Goal: Check status: Check status

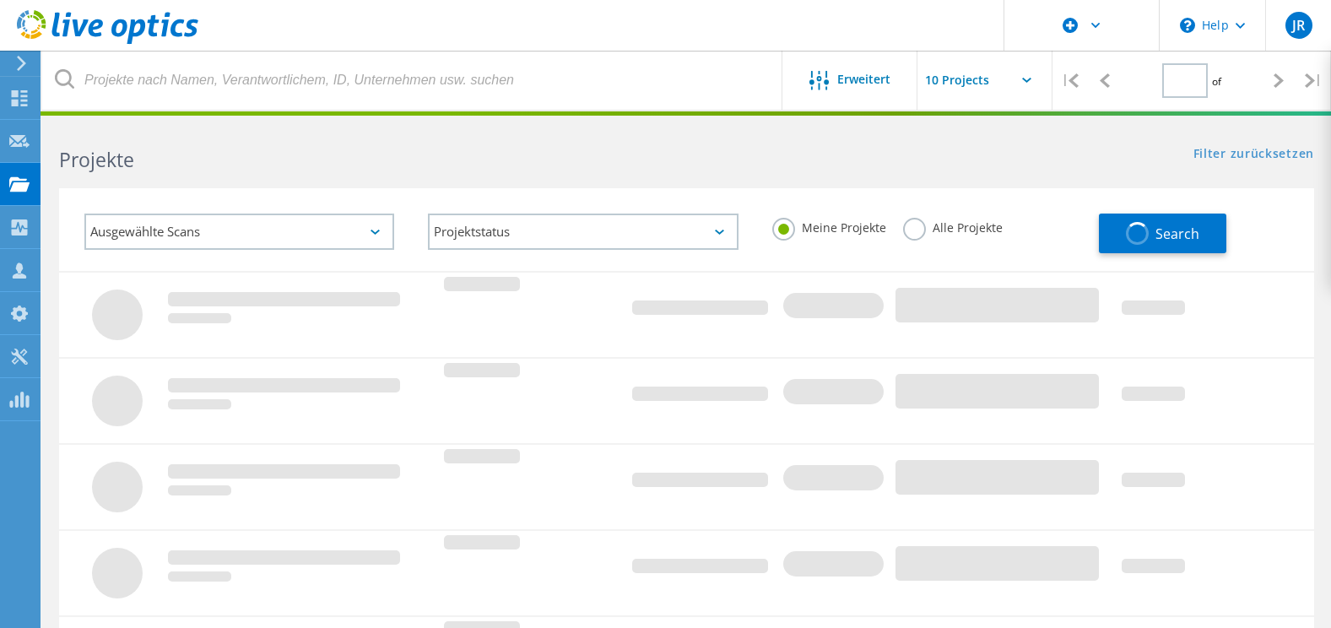
type input "1"
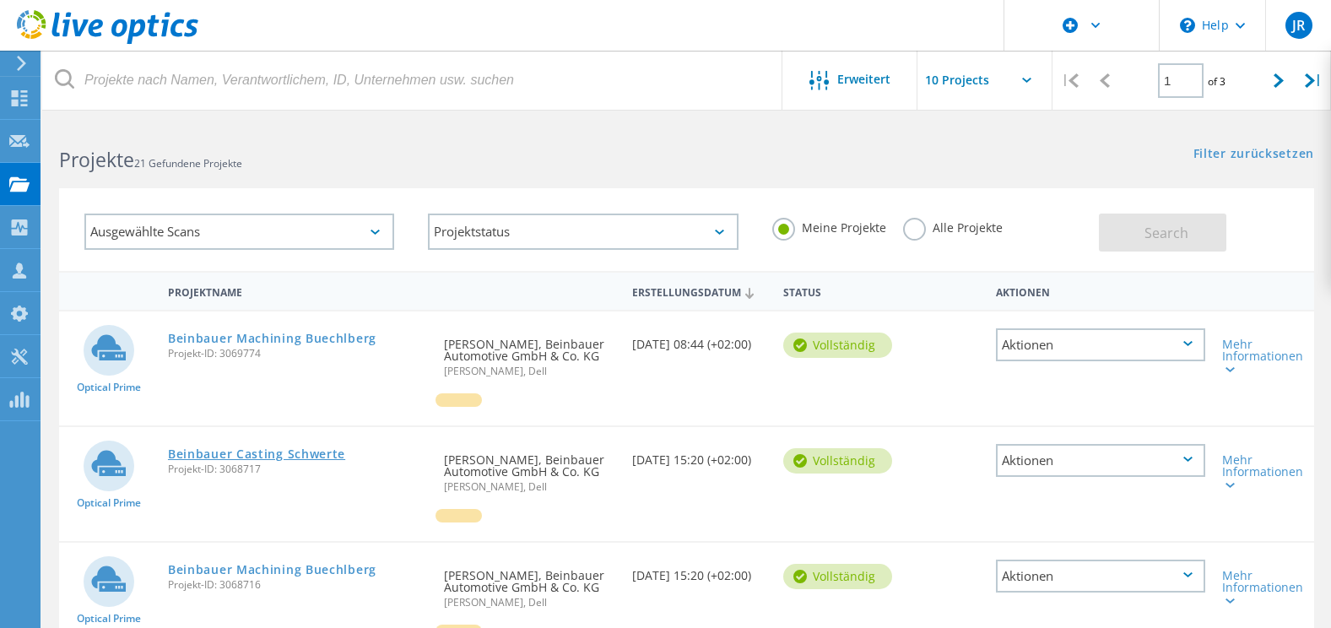
click at [267, 451] on link "Beinbauer Casting Schwerte" at bounding box center [256, 454] width 177 height 12
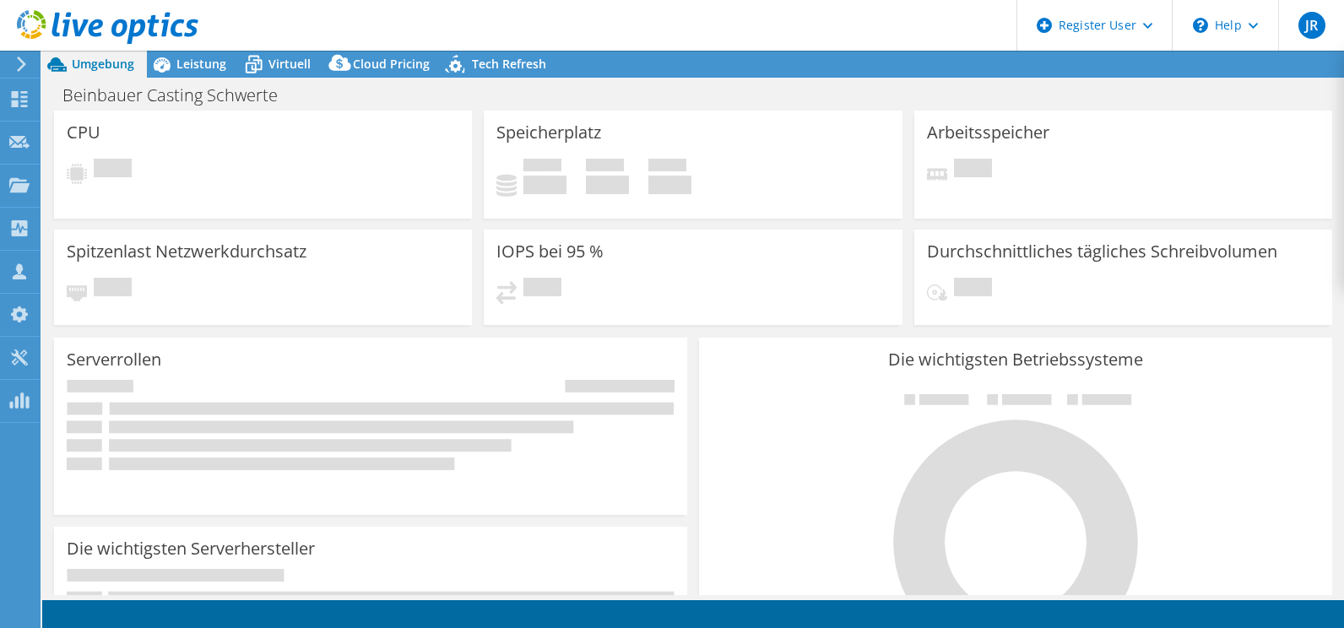
select select "USD"
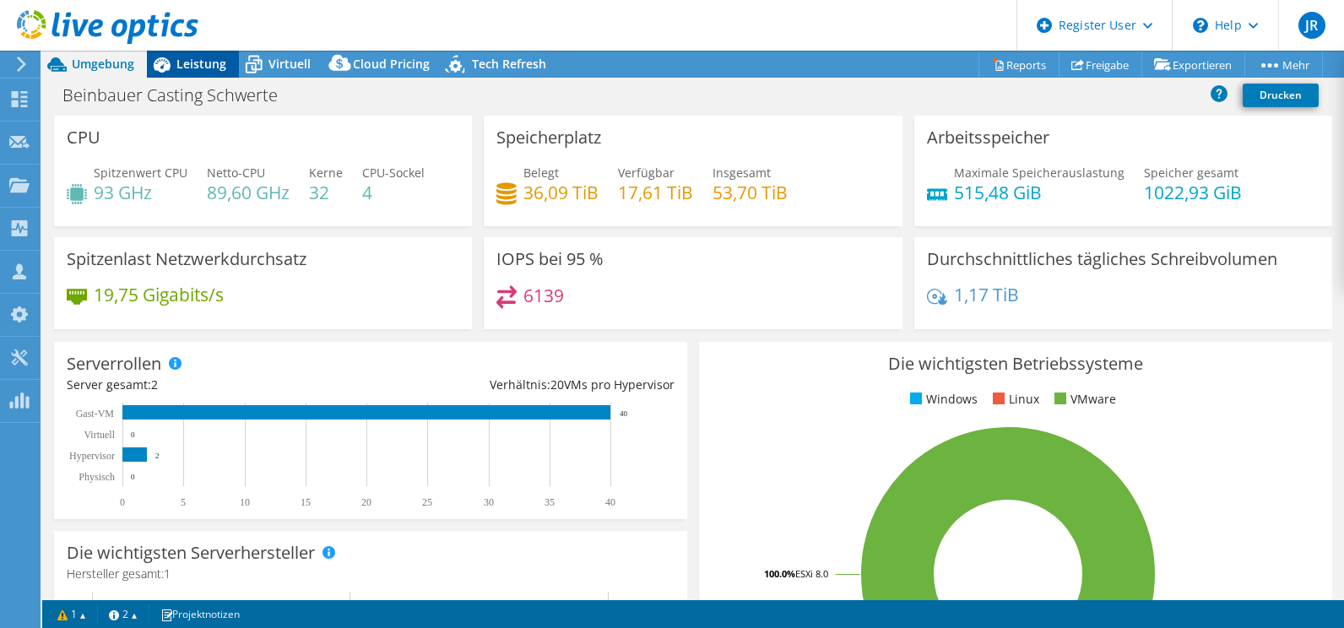
click at [197, 59] on span "Leistung" at bounding box center [201, 64] width 50 height 16
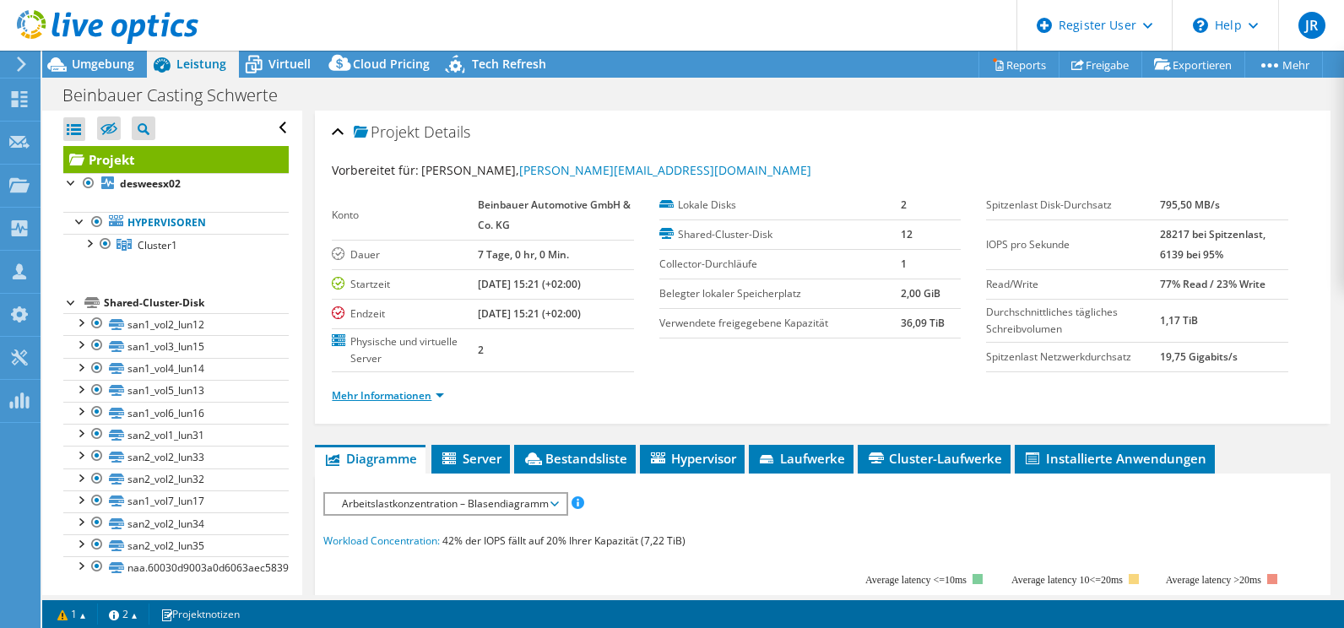
click at [350, 394] on link "Mehr Informationen" at bounding box center [388, 395] width 112 height 14
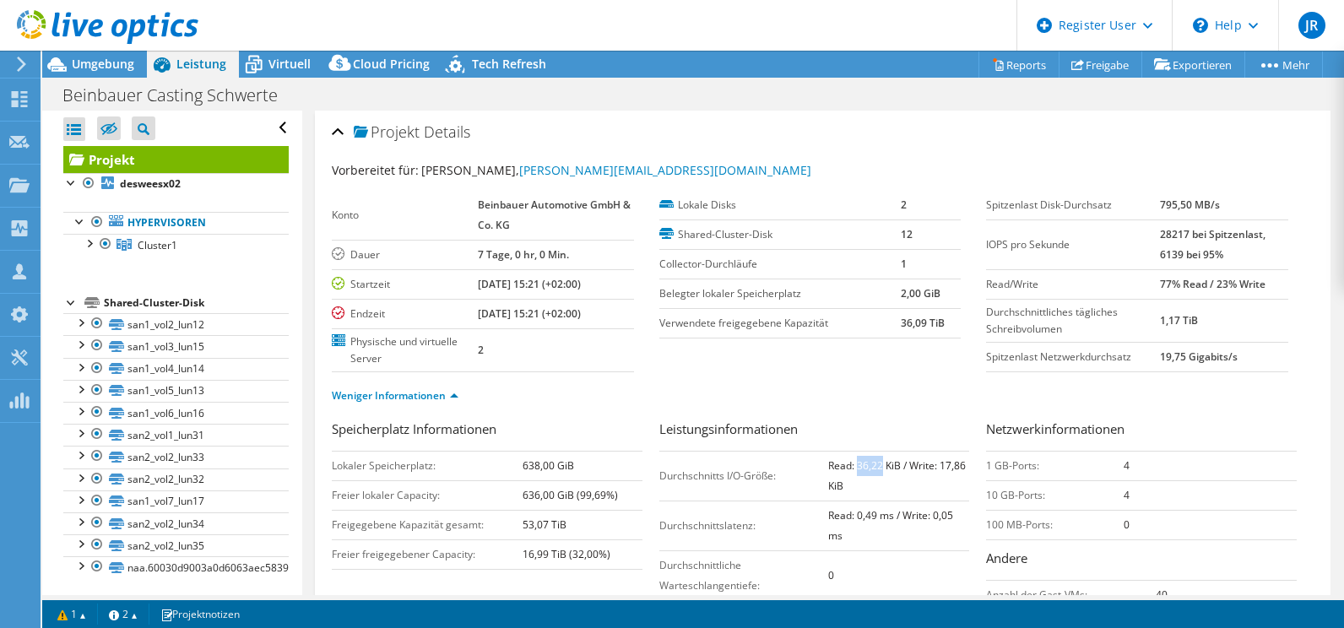
drag, startPoint x: 849, startPoint y: 464, endPoint x: 876, endPoint y: 465, distance: 26.2
click at [876, 465] on b "Read: 36,22 KiB / Write: 17,86 KiB" at bounding box center [897, 475] width 138 height 35
